Goal: Information Seeking & Learning: Find specific fact

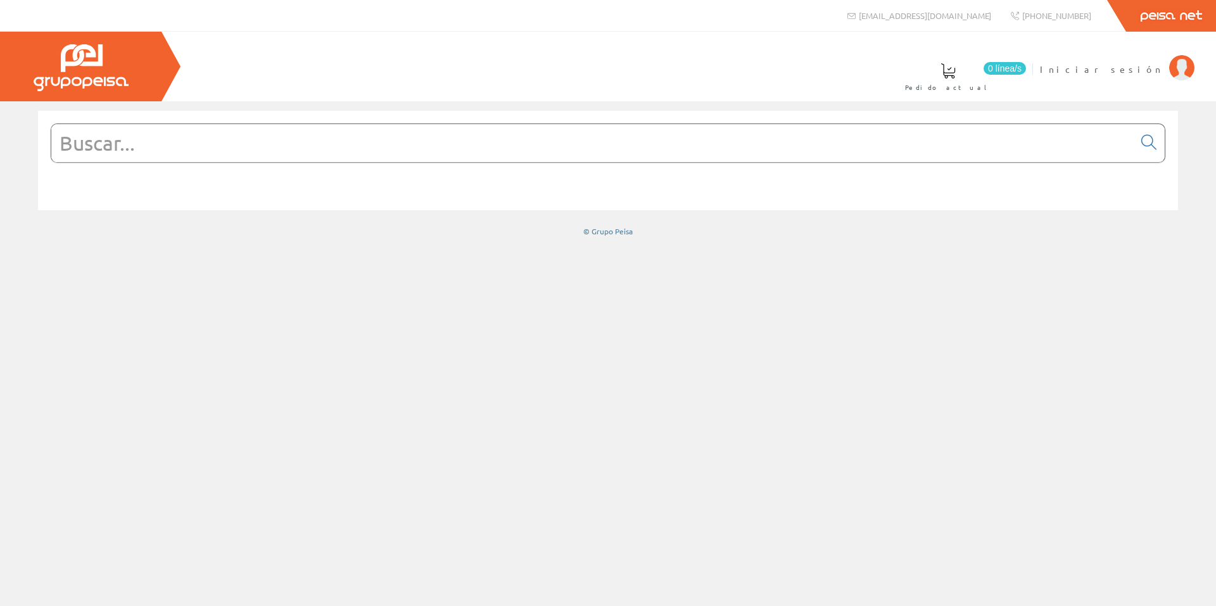
click at [543, 123] on div at bounding box center [608, 159] width 1115 height 82
click at [544, 142] on input "text" at bounding box center [592, 143] width 1083 height 38
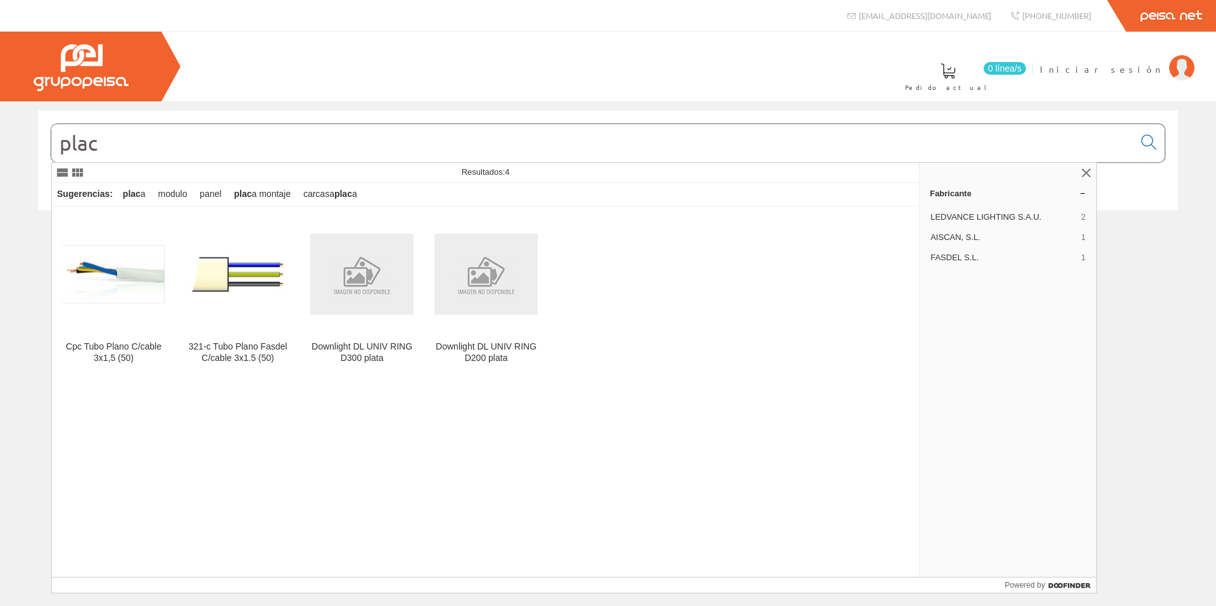
type input "placa"
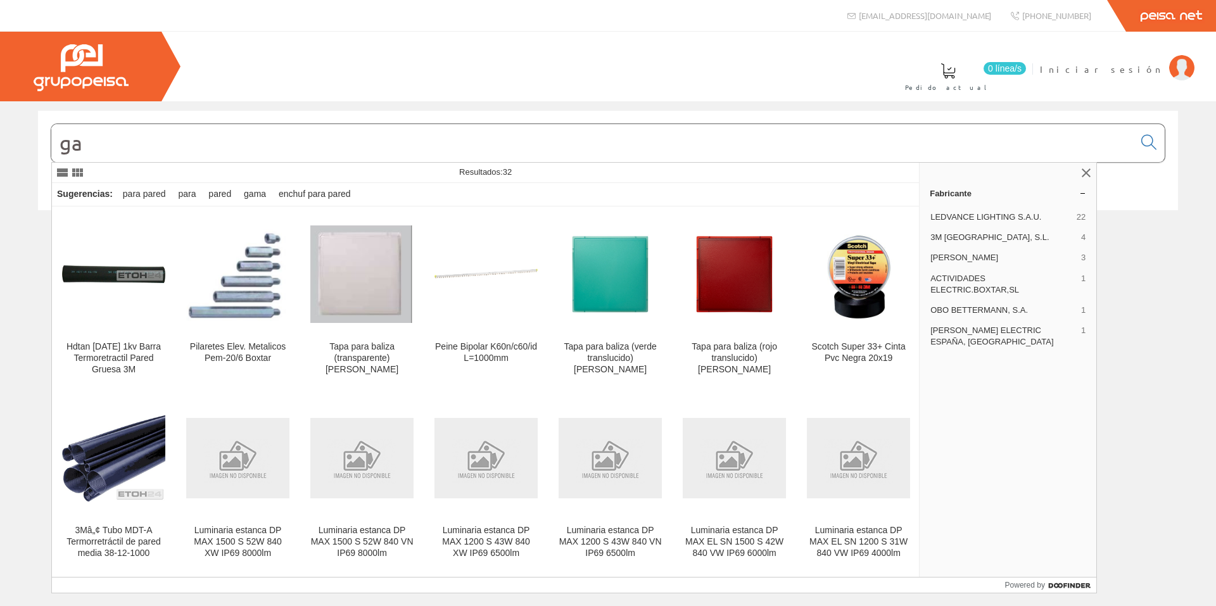
type input "g"
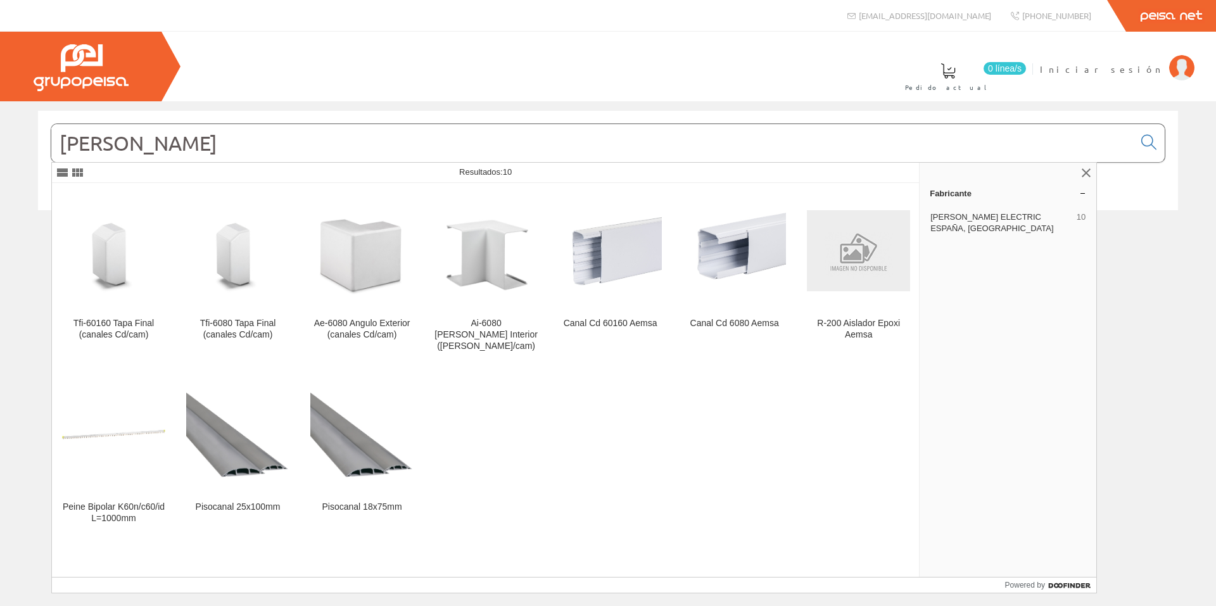
type input "[PERSON_NAME]"
